Goal: Task Accomplishment & Management: Use online tool/utility

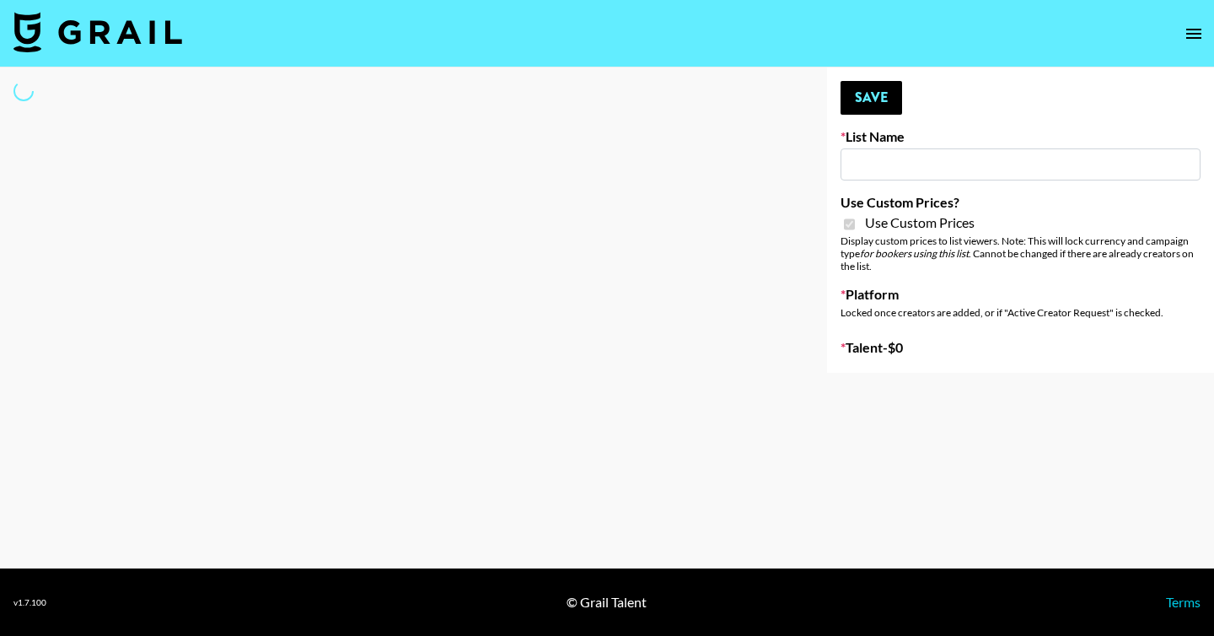
type input "Yap Freely x more MICRO CREATORS"
checkbox input "true"
select select "Brand"
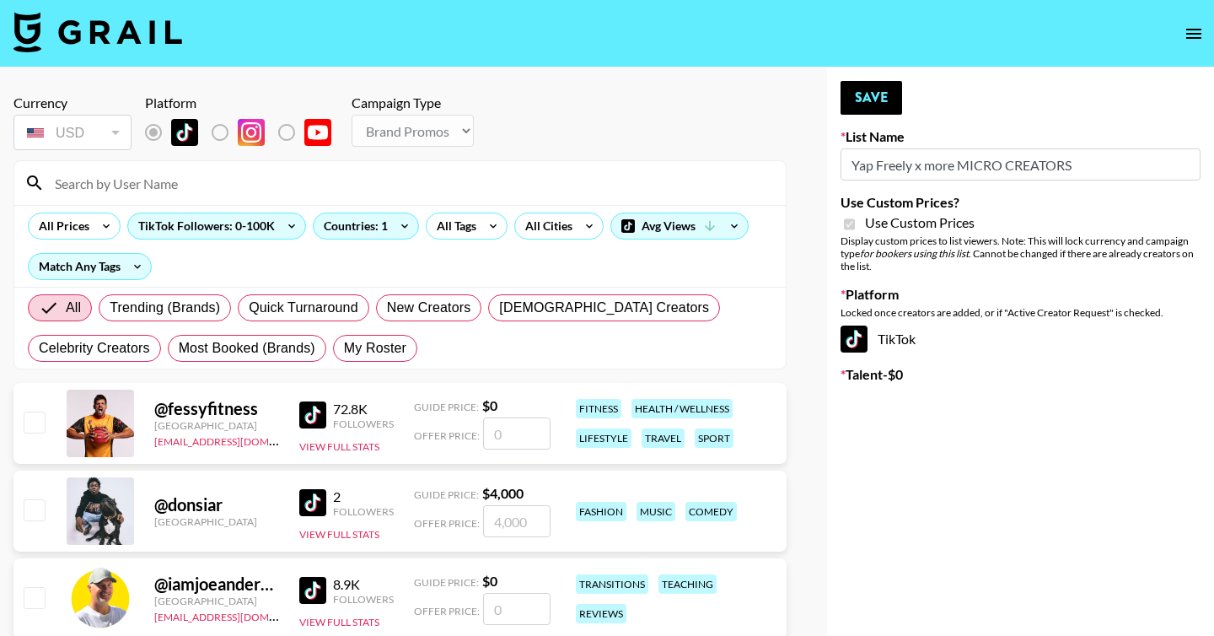
click at [351, 182] on input at bounding box center [410, 182] width 731 height 27
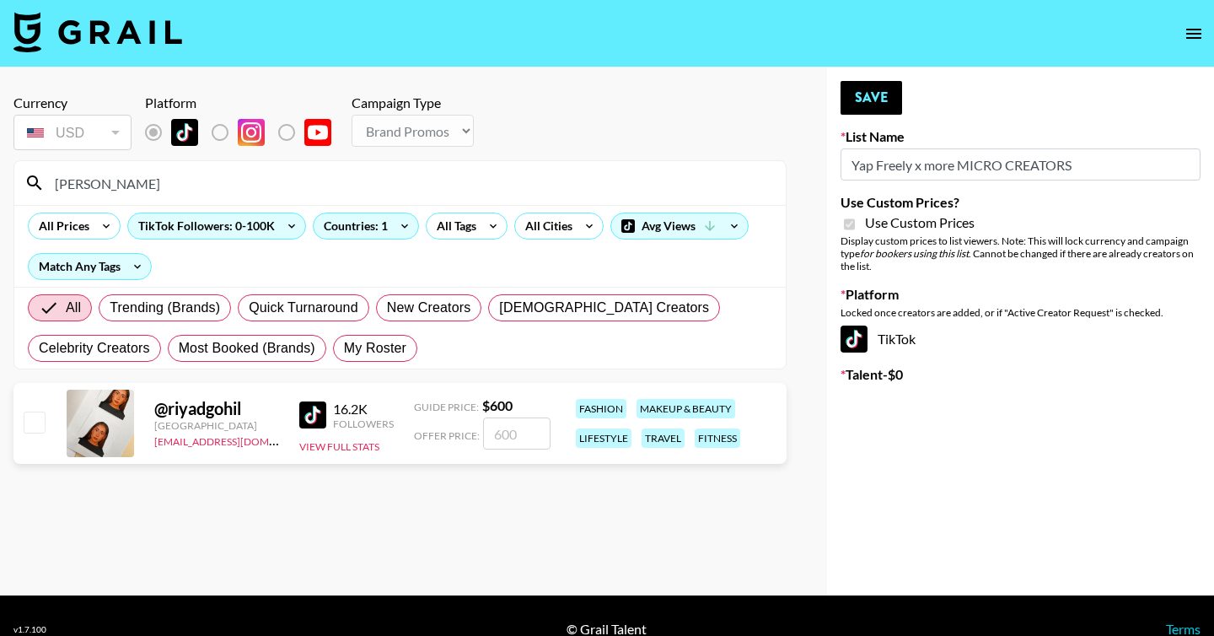
type input "[PERSON_NAME]"
click at [513, 435] on input "number" at bounding box center [516, 433] width 67 height 32
checkbox input "true"
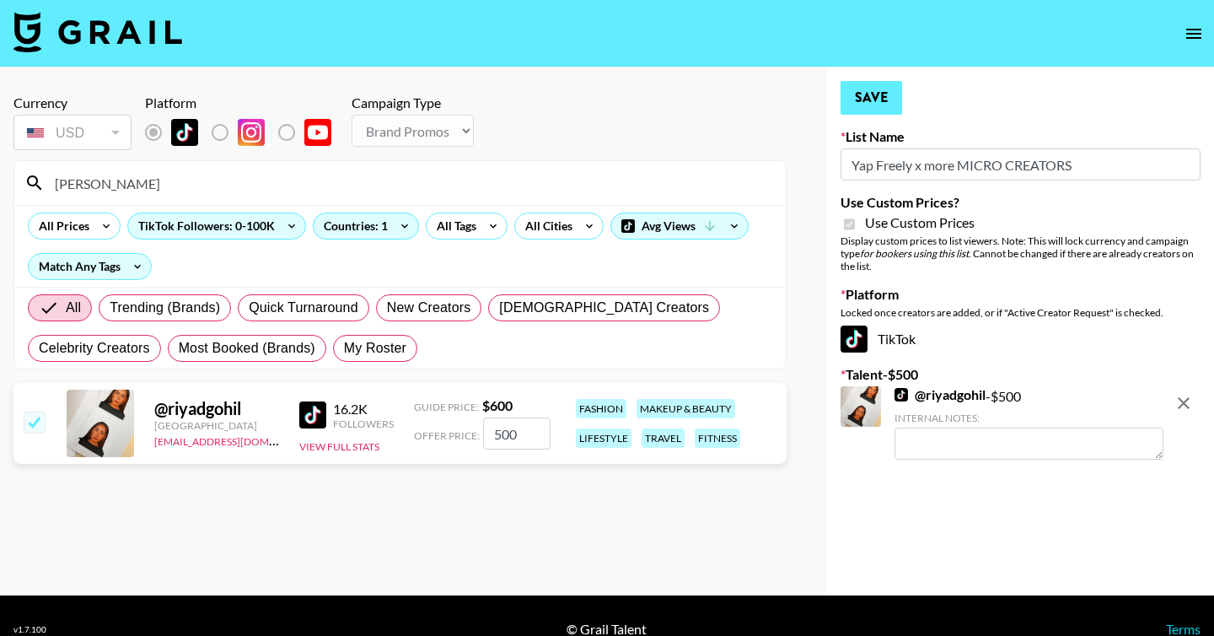
type input "500"
click at [883, 96] on button "Save" at bounding box center [871, 98] width 62 height 34
